Goal: Information Seeking & Learning: Learn about a topic

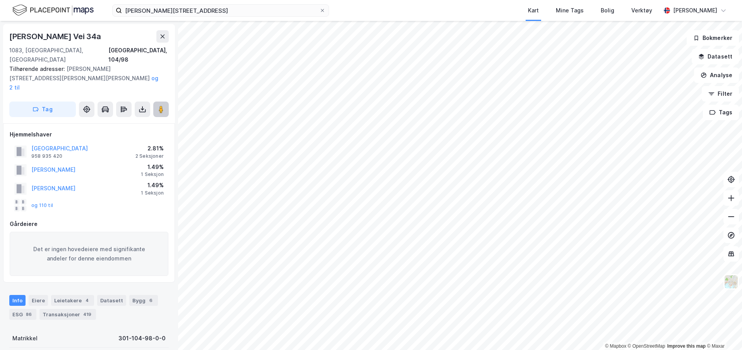
click at [161, 105] on image at bounding box center [161, 109] width 5 height 8
